Goal: Task Accomplishment & Management: Use online tool/utility

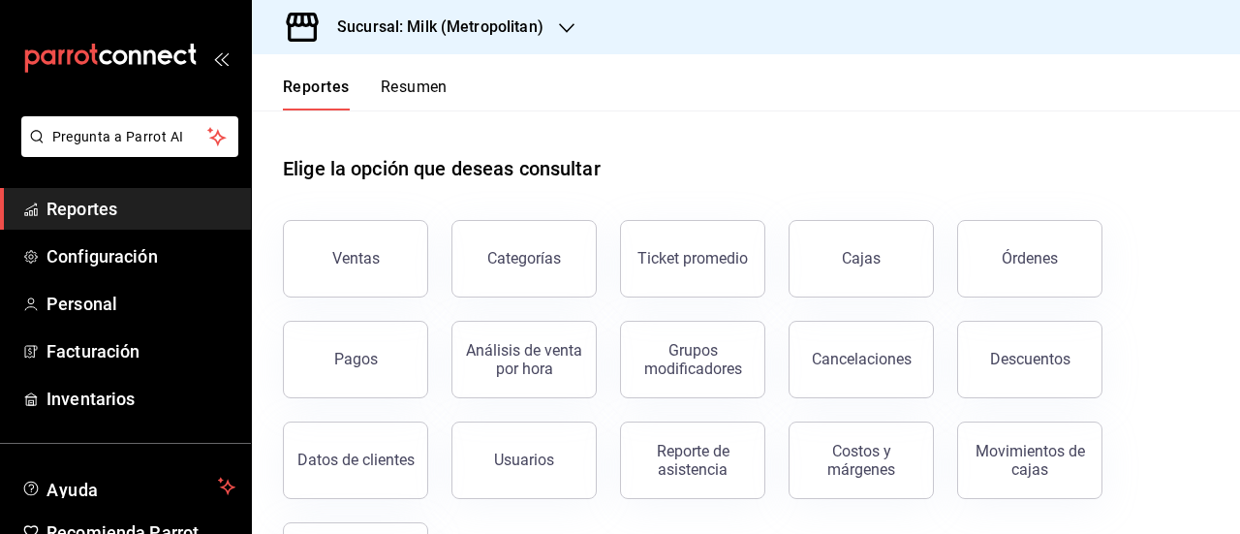
click at [1194, 338] on div "Elige la opción que deseas consultar Ventas Categorías Ticket promedio Cajas Ór…" at bounding box center [746, 370] width 988 height 520
click at [411, 268] on button "Ventas" at bounding box center [355, 259] width 145 height 78
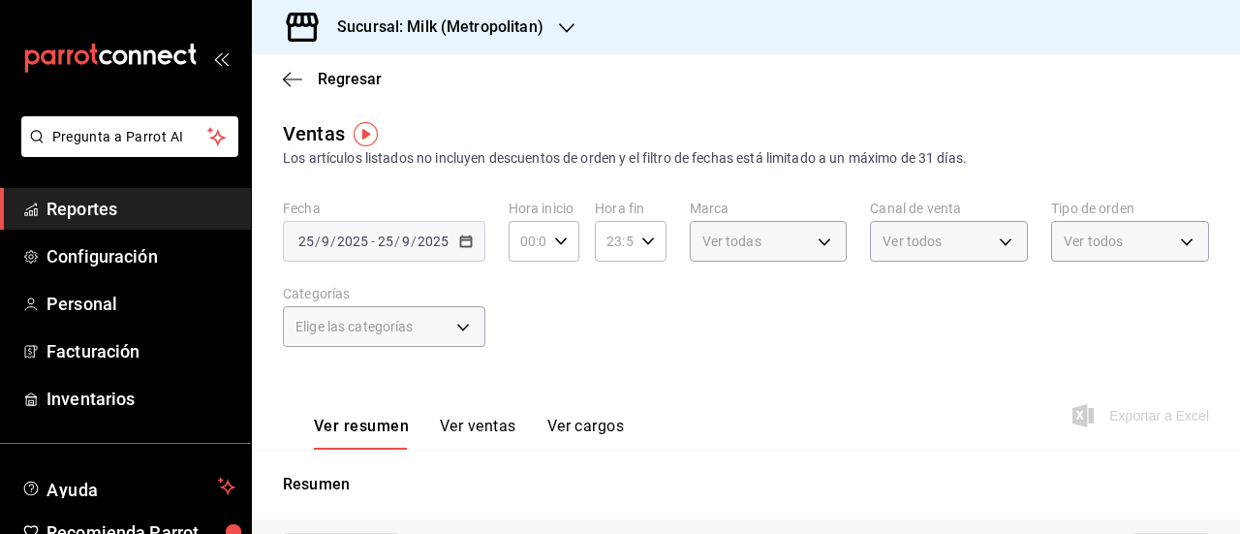
type input "05:00"
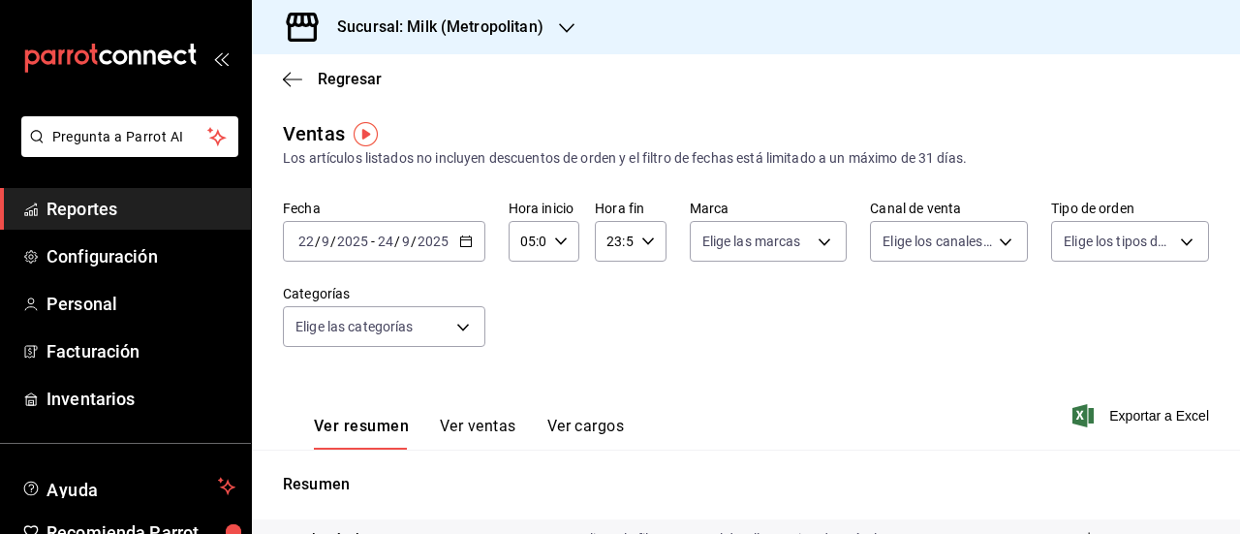
click at [486, 25] on h3 "Sucursal: Milk (Metropolitan)" at bounding box center [433, 27] width 222 height 23
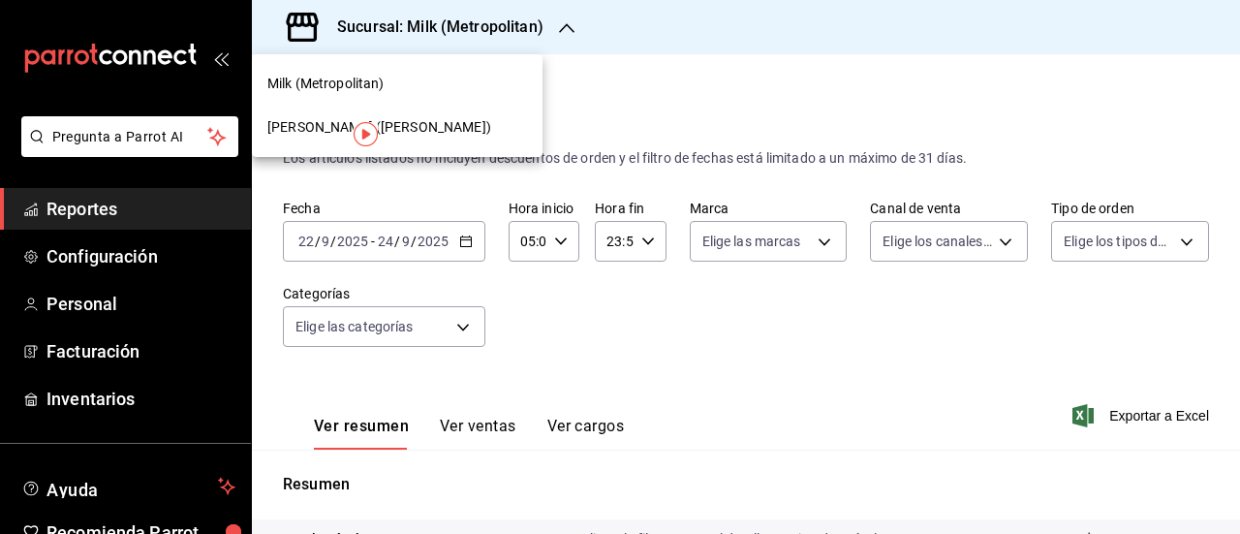
click at [463, 122] on div "[PERSON_NAME] ([PERSON_NAME])" at bounding box center [397, 127] width 260 height 20
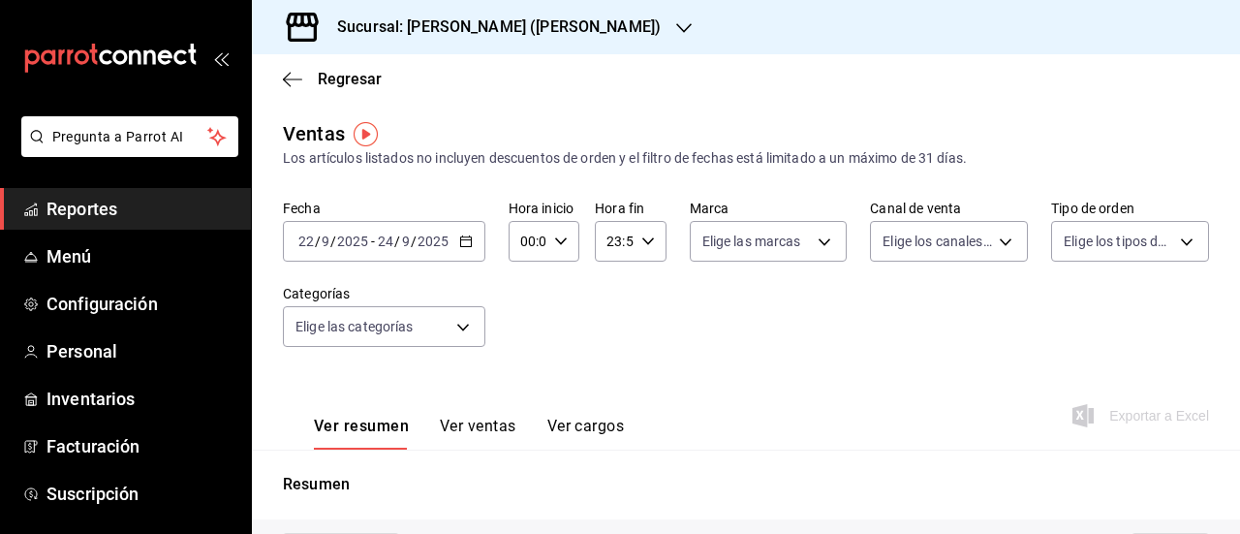
type input "05:00"
click at [473, 241] on div "[DATE] [DATE] - [DATE] [DATE]" at bounding box center [384, 241] width 203 height 41
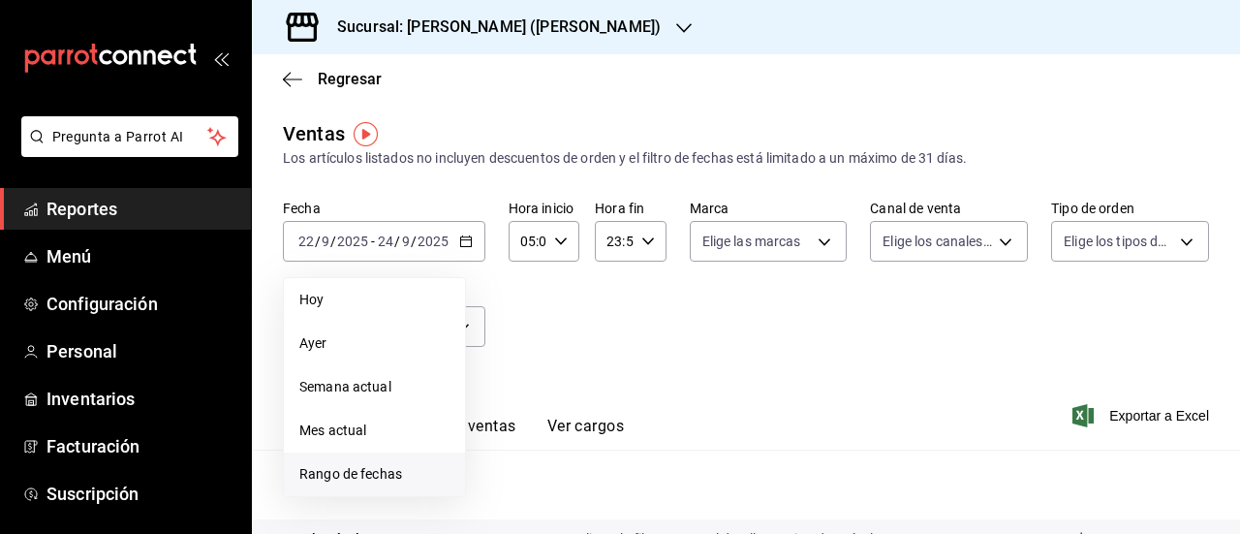
click at [395, 472] on span "Rango de fechas" at bounding box center [374, 474] width 150 height 20
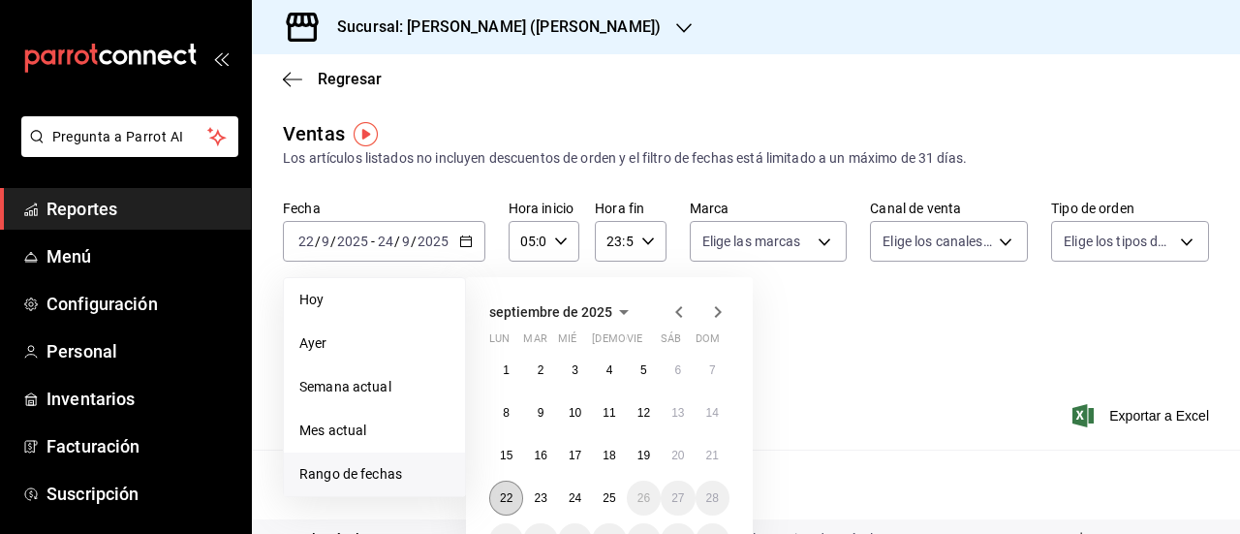
click at [502, 496] on abbr "22" at bounding box center [506, 498] width 13 height 14
click at [606, 499] on abbr "25" at bounding box center [609, 498] width 13 height 14
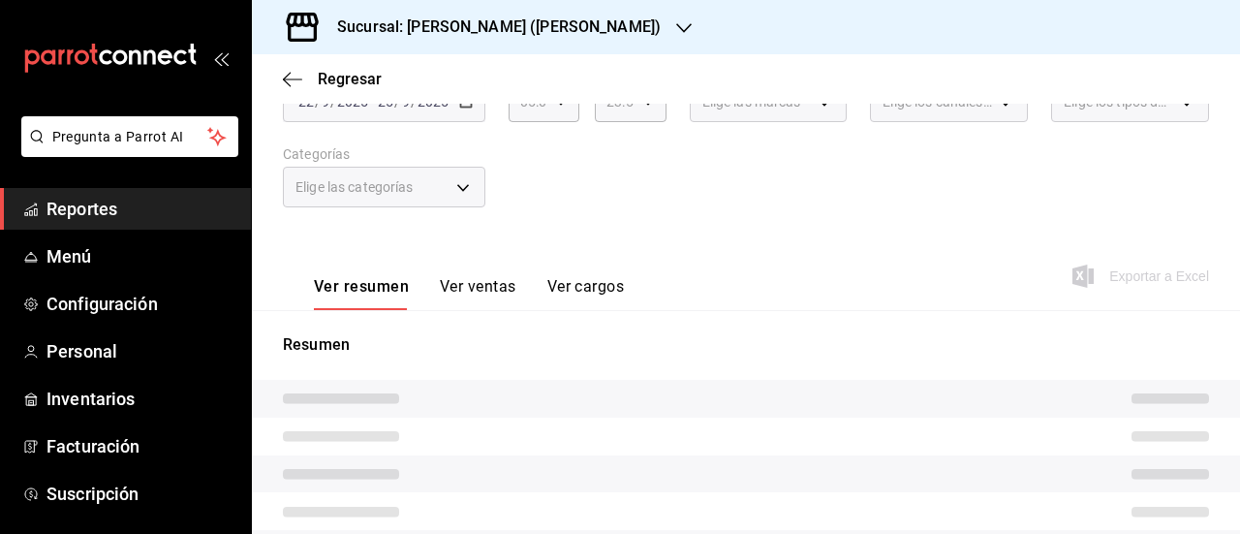
scroll to position [141, 0]
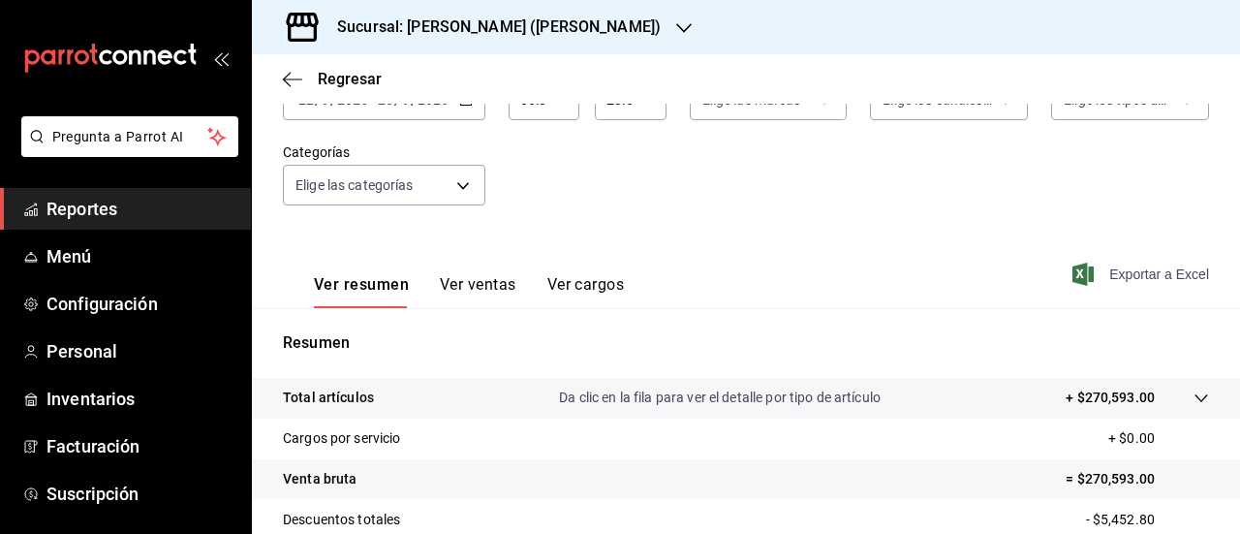
click at [1089, 280] on span "Exportar a Excel" at bounding box center [1143, 274] width 133 height 23
